Goal: Task Accomplishment & Management: Use online tool/utility

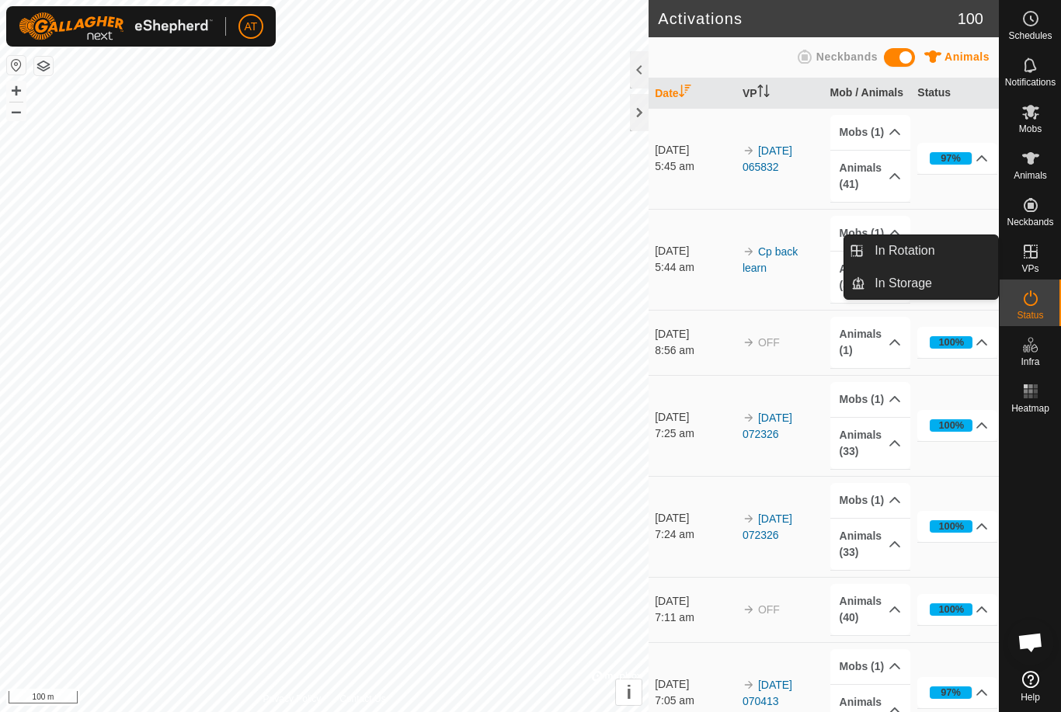
click at [942, 251] on link "In Rotation" at bounding box center [931, 250] width 133 height 31
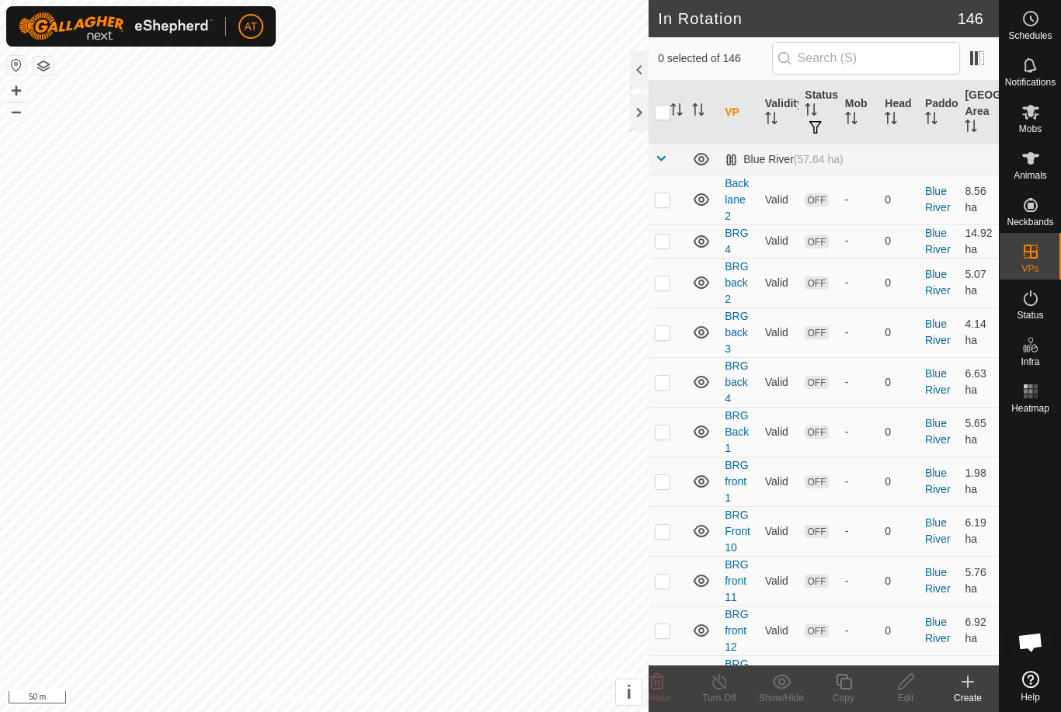
click at [644, 124] on div at bounding box center [639, 112] width 19 height 37
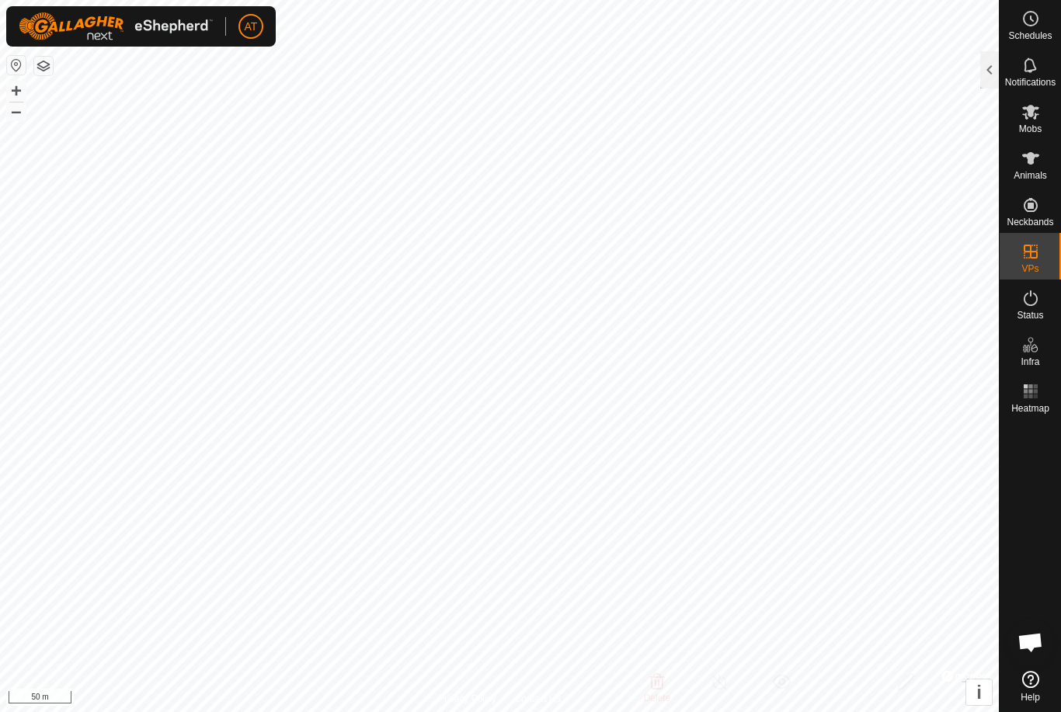
click at [984, 65] on div at bounding box center [989, 69] width 19 height 37
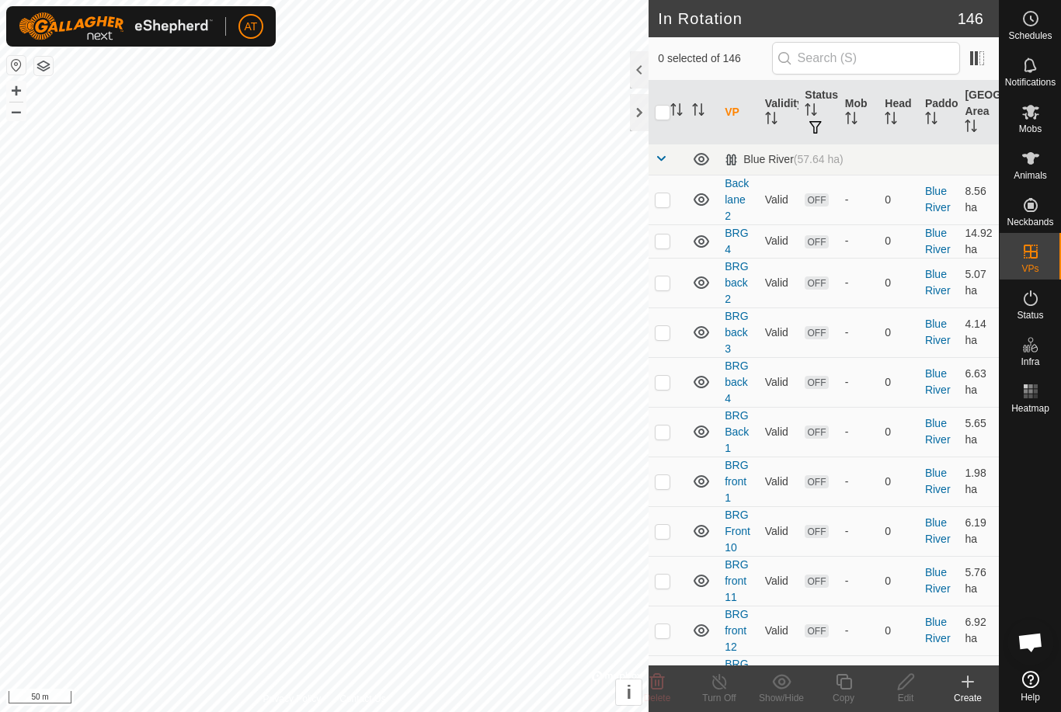
click at [973, 682] on icon at bounding box center [968, 682] width 11 height 0
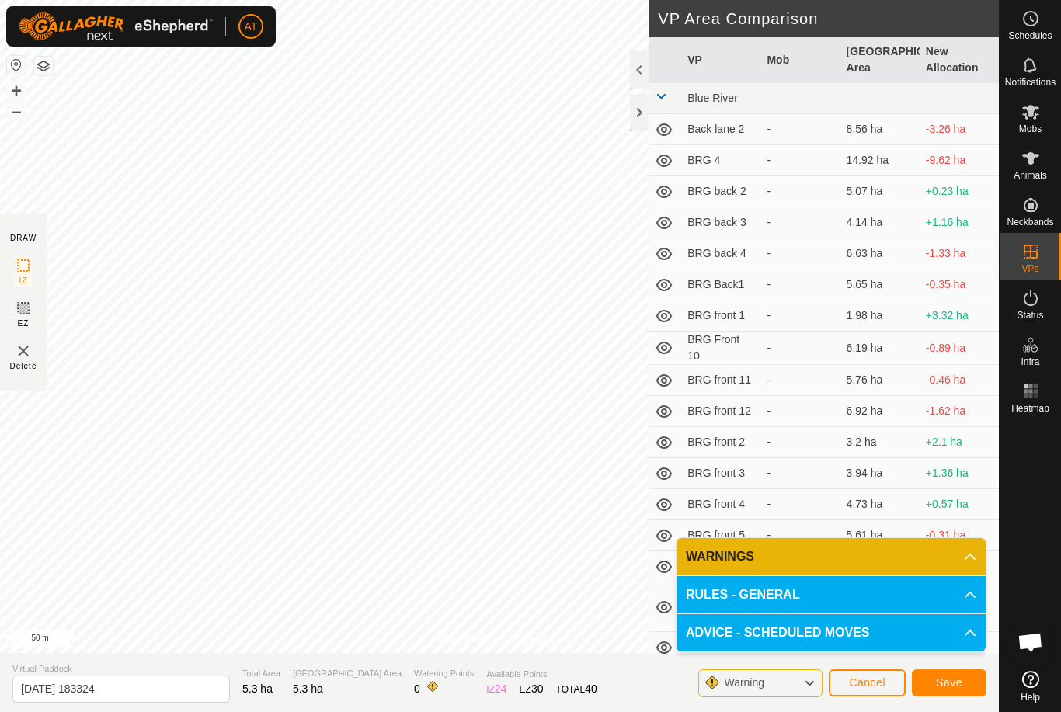
click at [874, 692] on button "Cancel" at bounding box center [867, 683] width 77 height 27
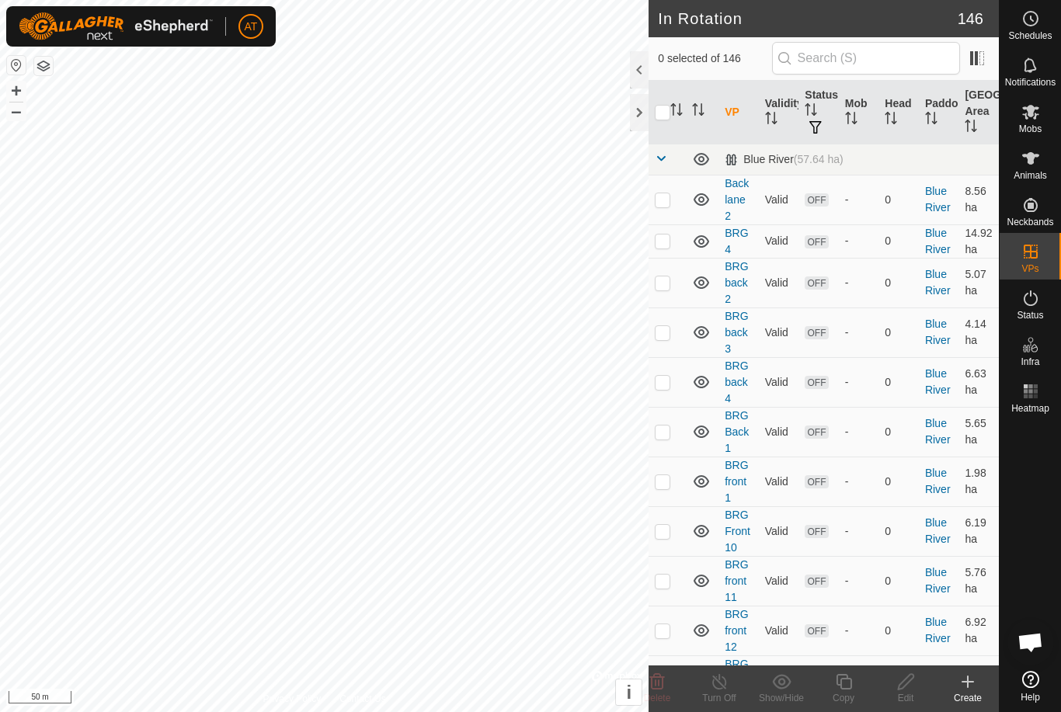
click at [978, 677] on create-svg-icon at bounding box center [968, 682] width 62 height 19
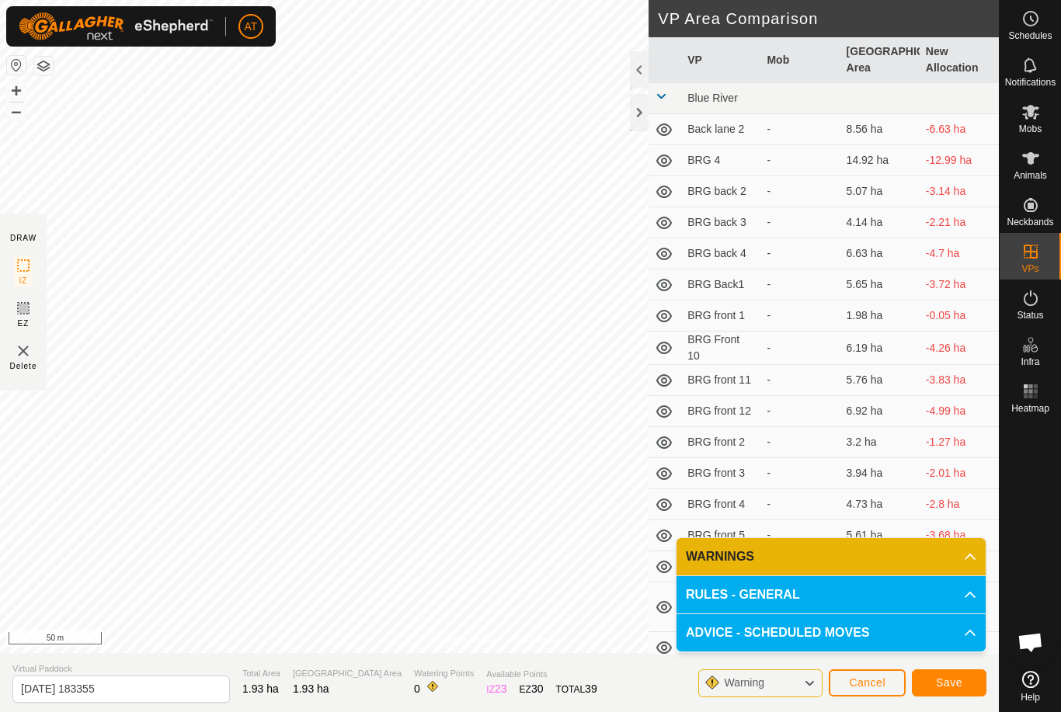
click at [891, 690] on button "Cancel" at bounding box center [867, 683] width 77 height 27
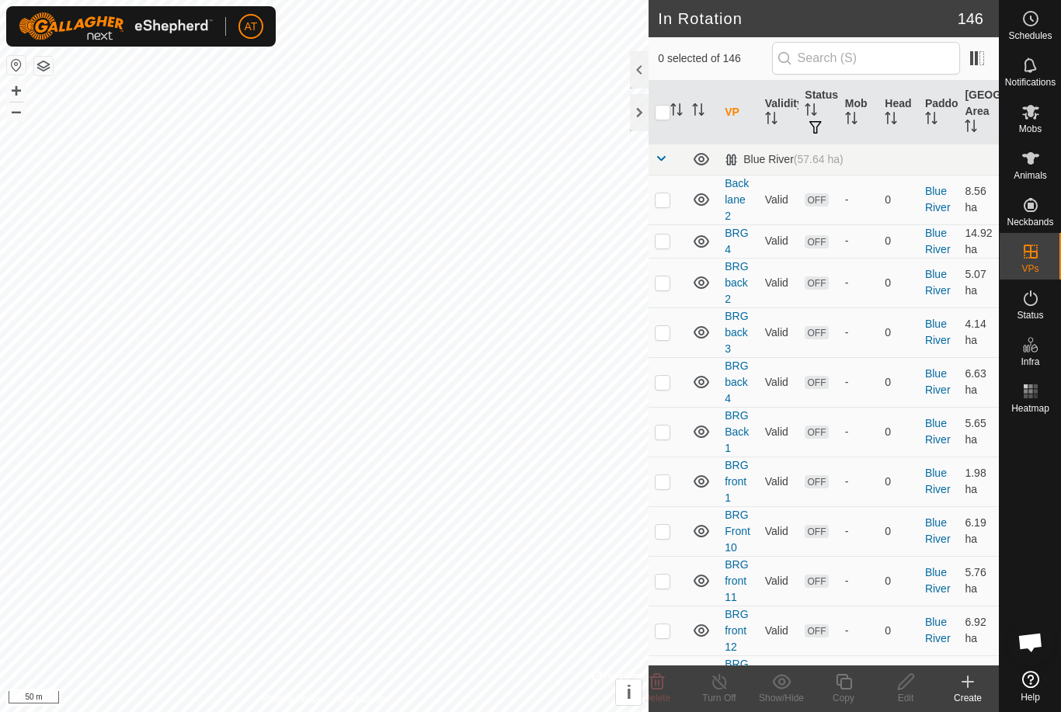
click at [975, 686] on icon at bounding box center [968, 682] width 19 height 19
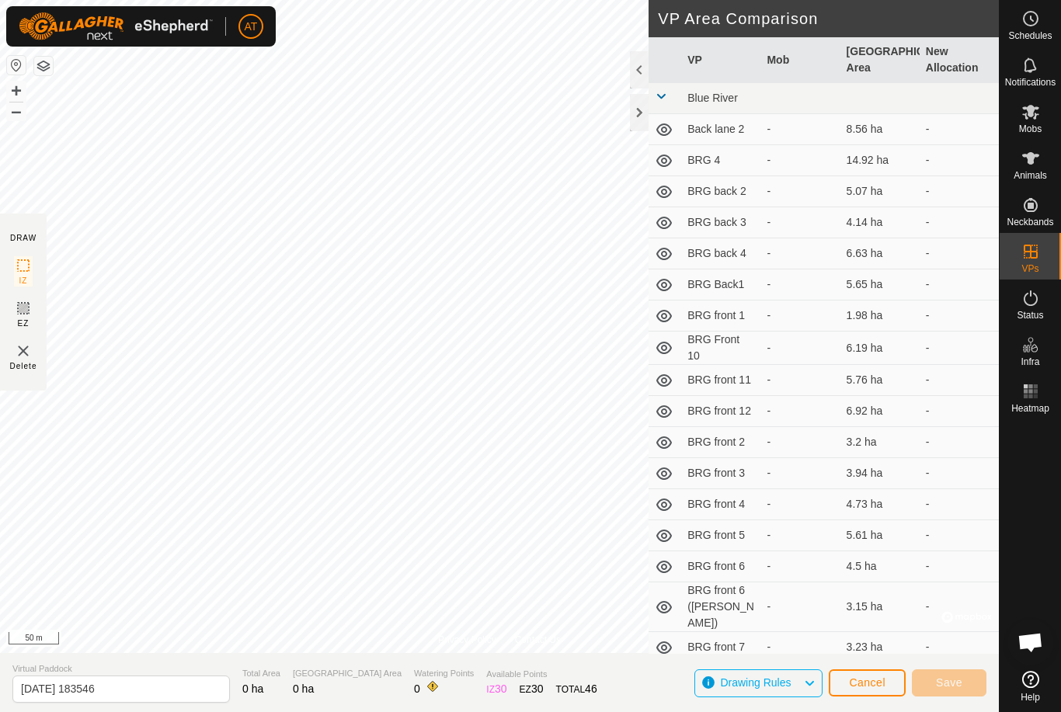
click at [542, 633] on link "Contact Us" at bounding box center [538, 640] width 46 height 14
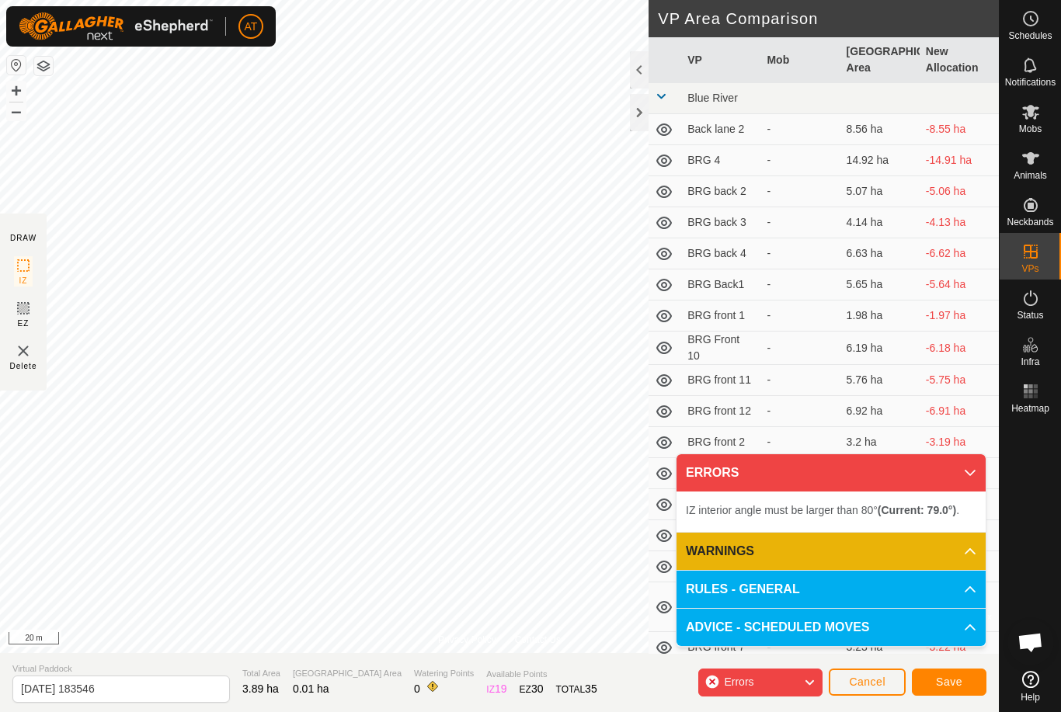
click at [858, 665] on div "Cancel Save" at bounding box center [908, 681] width 158 height 37
click at [852, 671] on button "Cancel" at bounding box center [867, 682] width 77 height 27
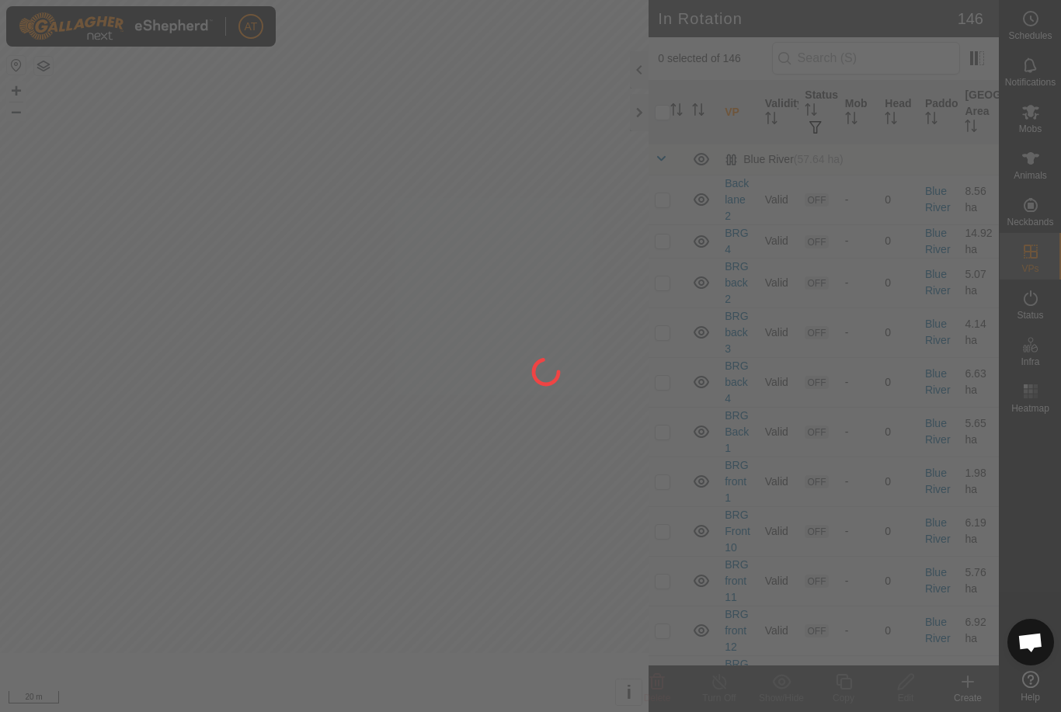
click at [855, 675] on div at bounding box center [530, 356] width 1061 height 712
